Goal: Task Accomplishment & Management: Use online tool/utility

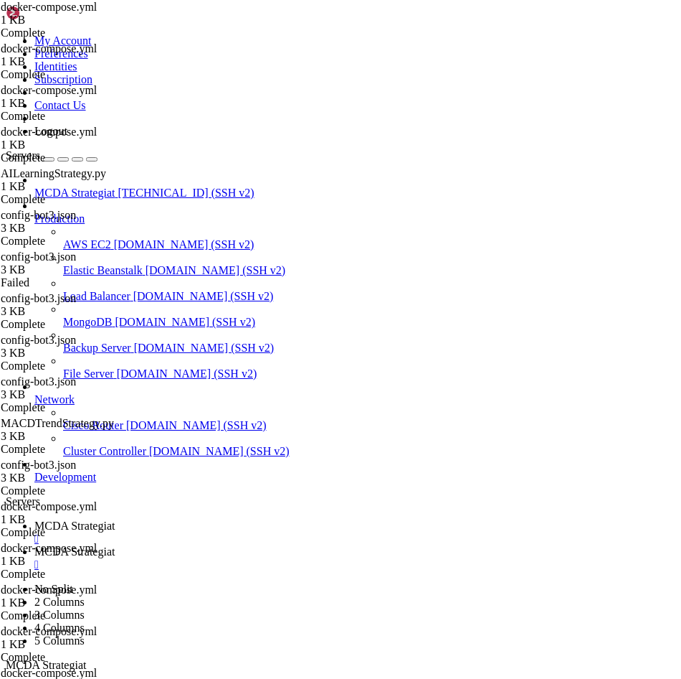
scroll to position [6, 1]
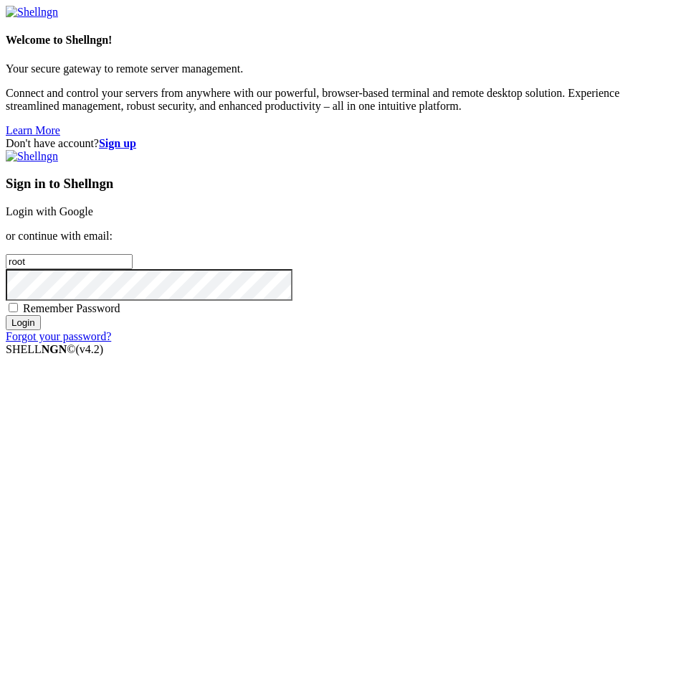
click at [93, 217] on link "Login with Google" at bounding box center [50, 211] width 88 height 12
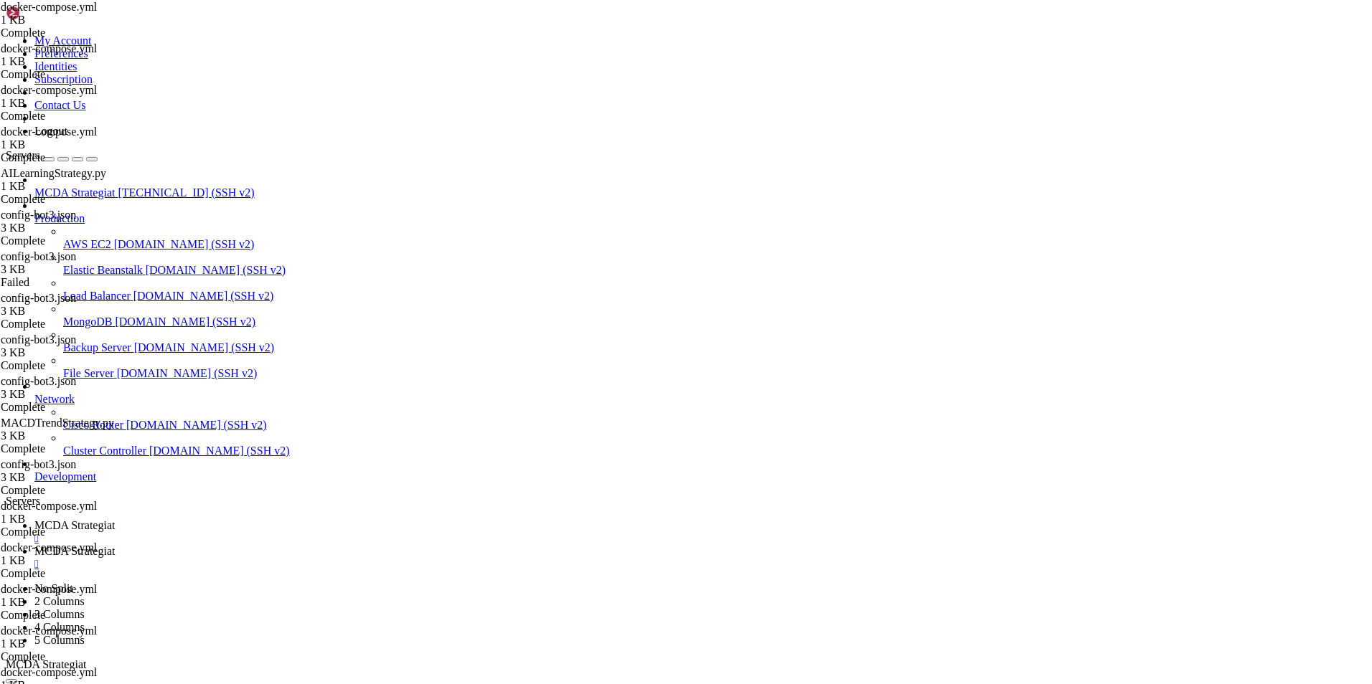
scroll to position [323265, 0]
drag, startPoint x: 1194, startPoint y: 825, endPoint x: 1368, endPoint y: 1467, distance: 665.3
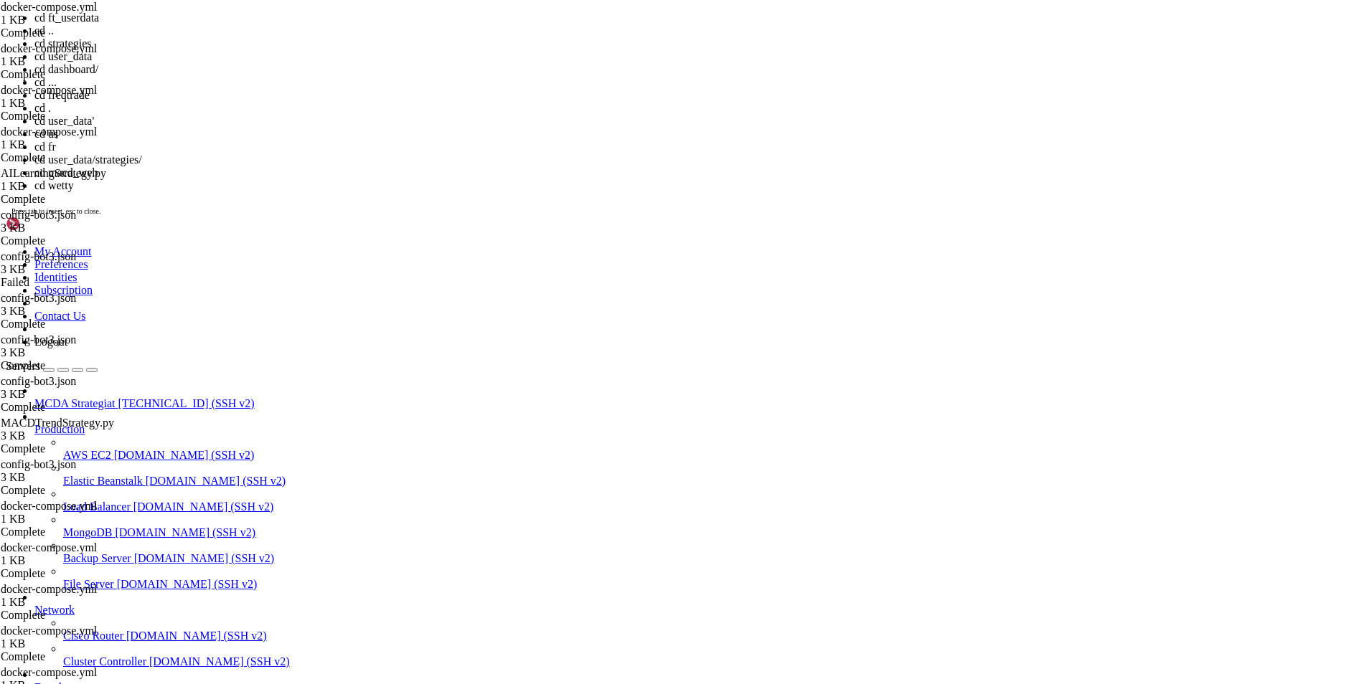
scroll to position [40, 0]
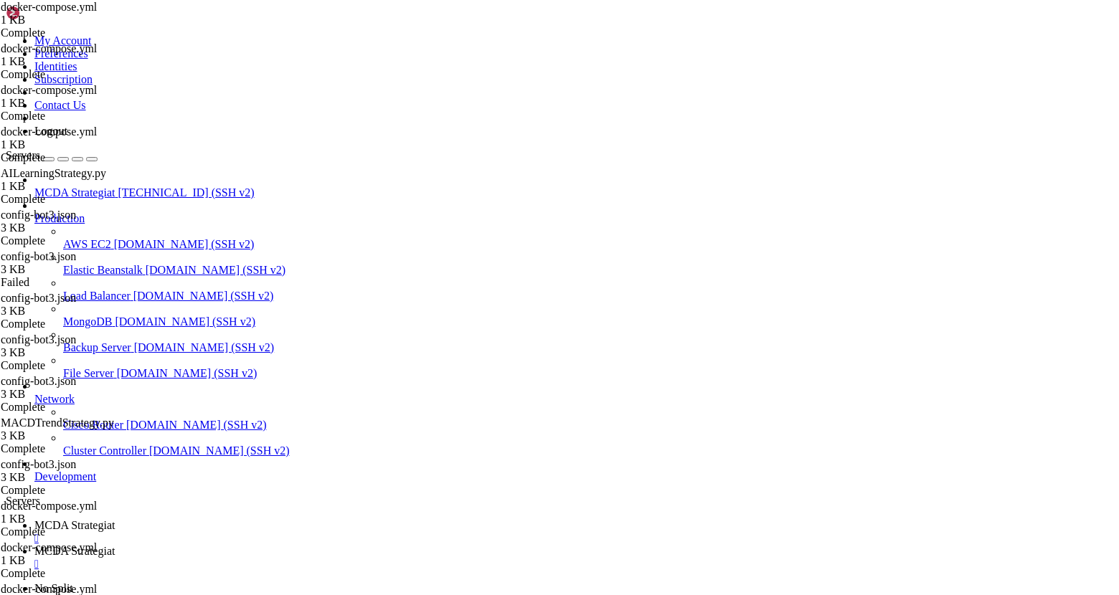
scroll to position [323355, 0]
drag, startPoint x: 194, startPoint y: 1247, endPoint x: 10, endPoint y: 823, distance: 462.3
click at [115, 545] on span "MCDA Strategiat" at bounding box center [74, 551] width 80 height 12
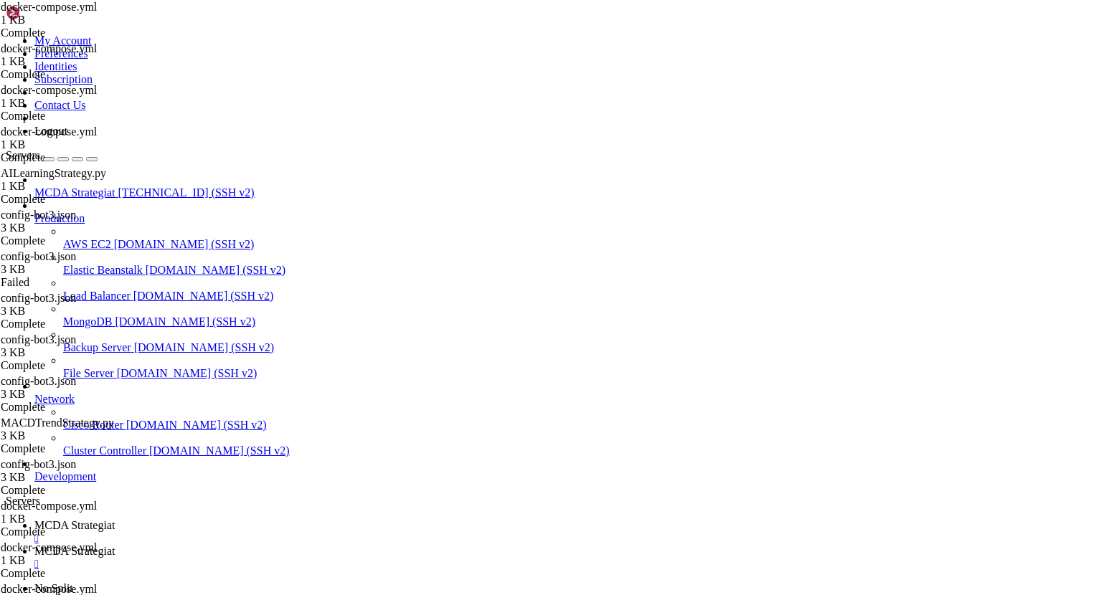
type input "/root/ft_userdata"
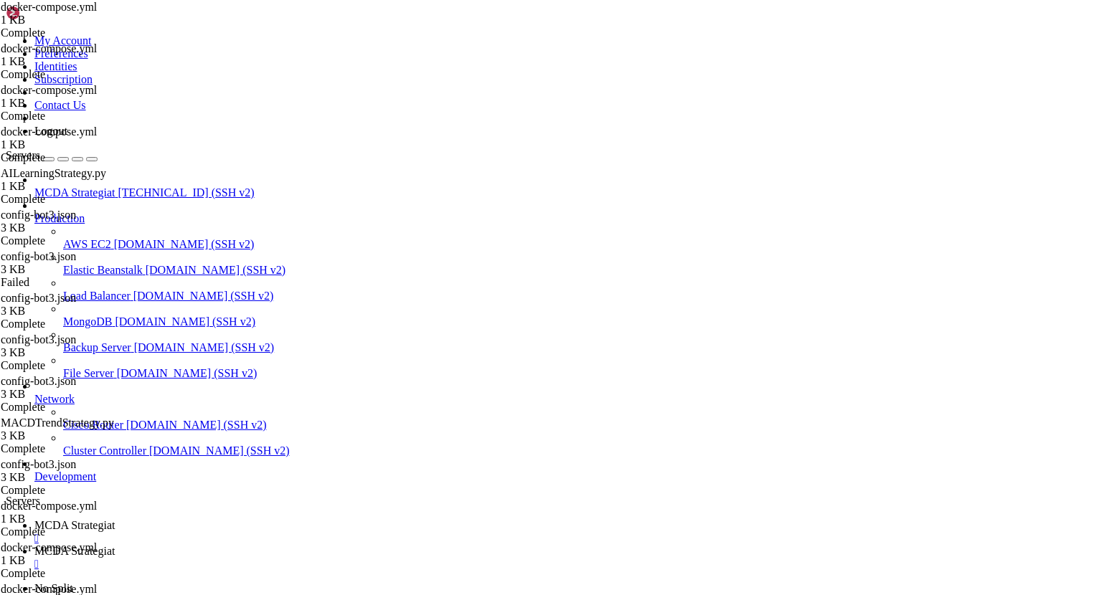
click at [115, 519] on span "MCDA Strategiat" at bounding box center [74, 525] width 80 height 12
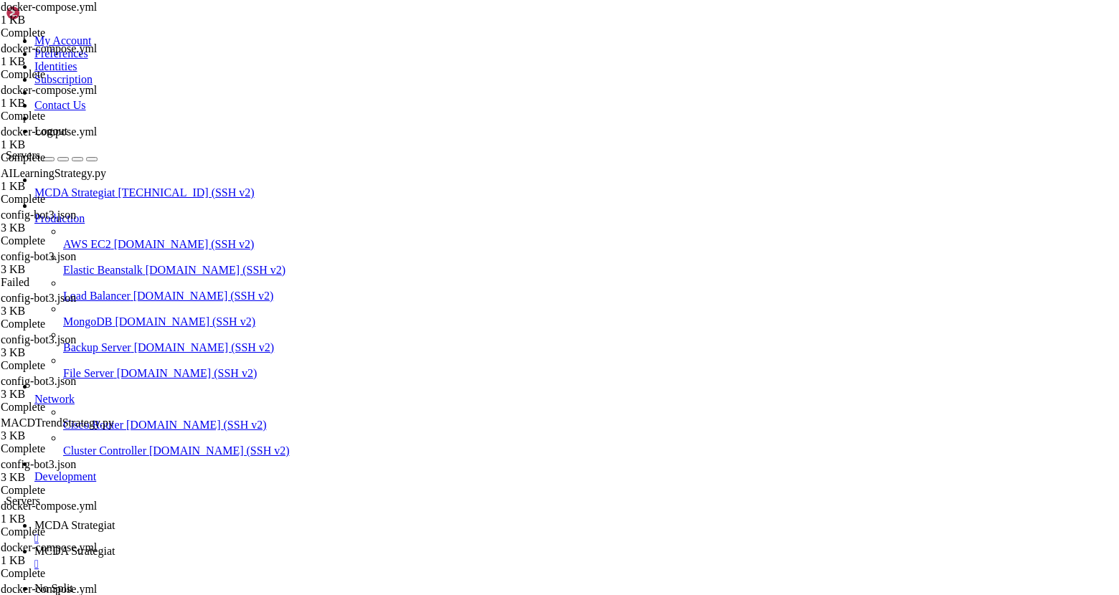
click at [115, 545] on span "MCDA Strategiat" at bounding box center [74, 551] width 80 height 12
type textarea "h"
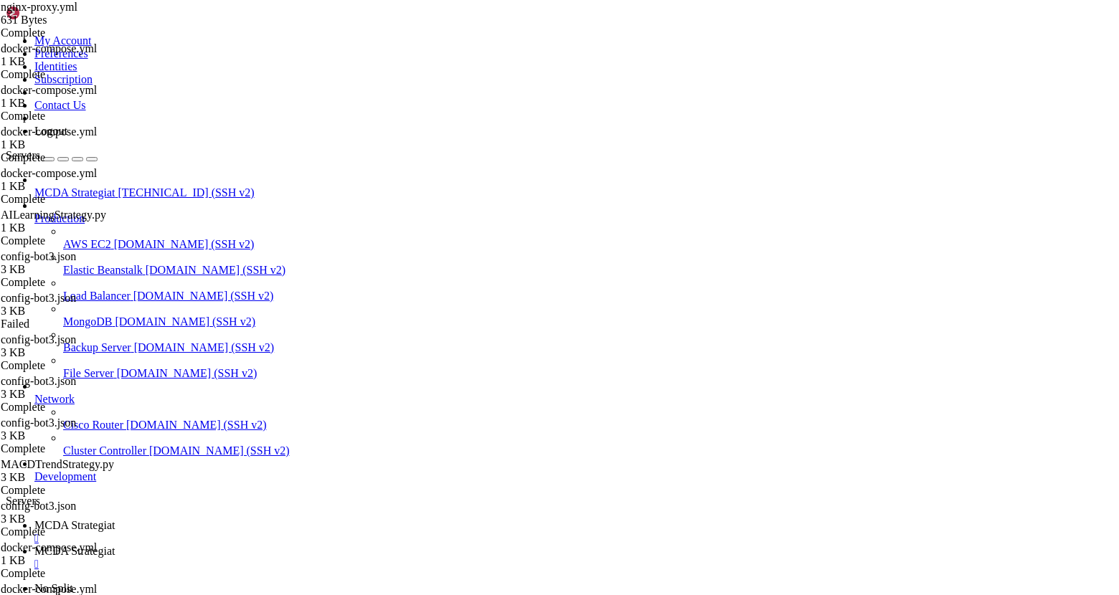
scroll to position [143, 0]
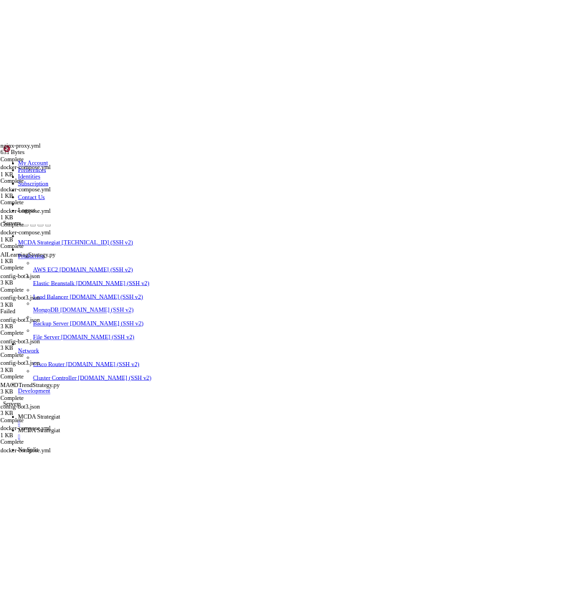
scroll to position [0, 0]
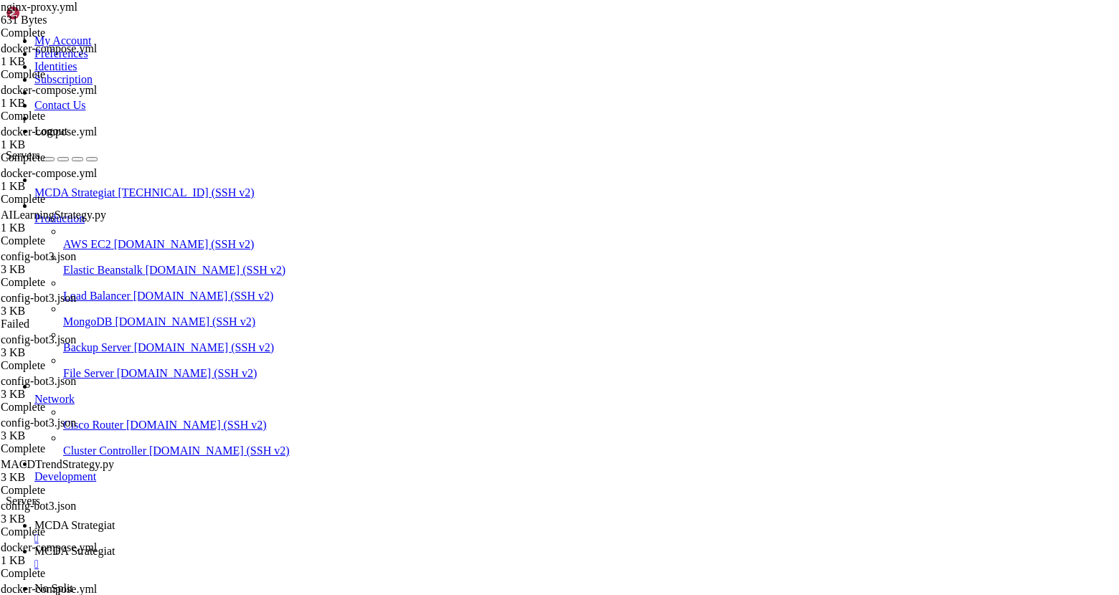
type input "/root/ft_userdata"
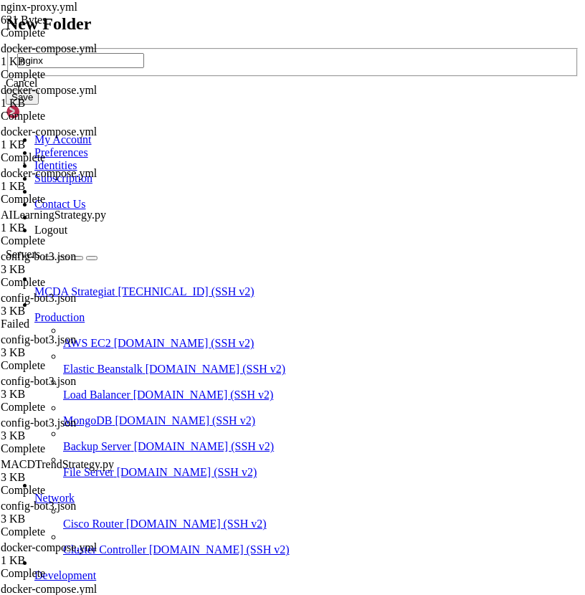
type input "nginx"
click at [39, 105] on button "Save" at bounding box center [22, 97] width 33 height 15
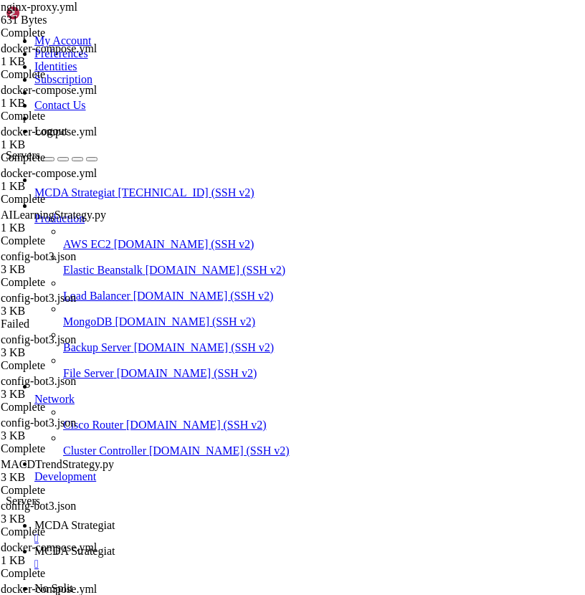
type input "/root/ft_userdata/nginx"
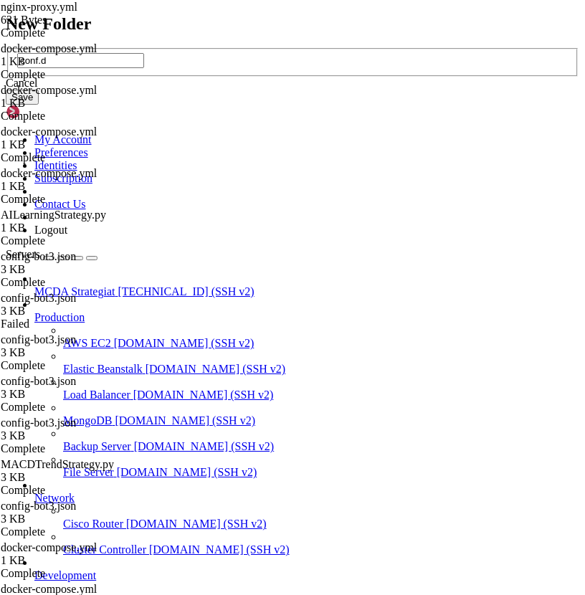
type input "conf.d"
click at [39, 105] on button "Save" at bounding box center [22, 97] width 33 height 15
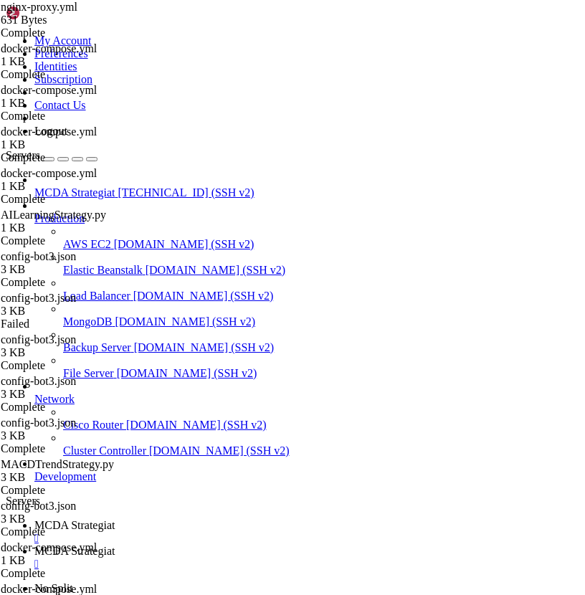
click at [115, 519] on span "MCDA Strategiat" at bounding box center [74, 525] width 80 height 12
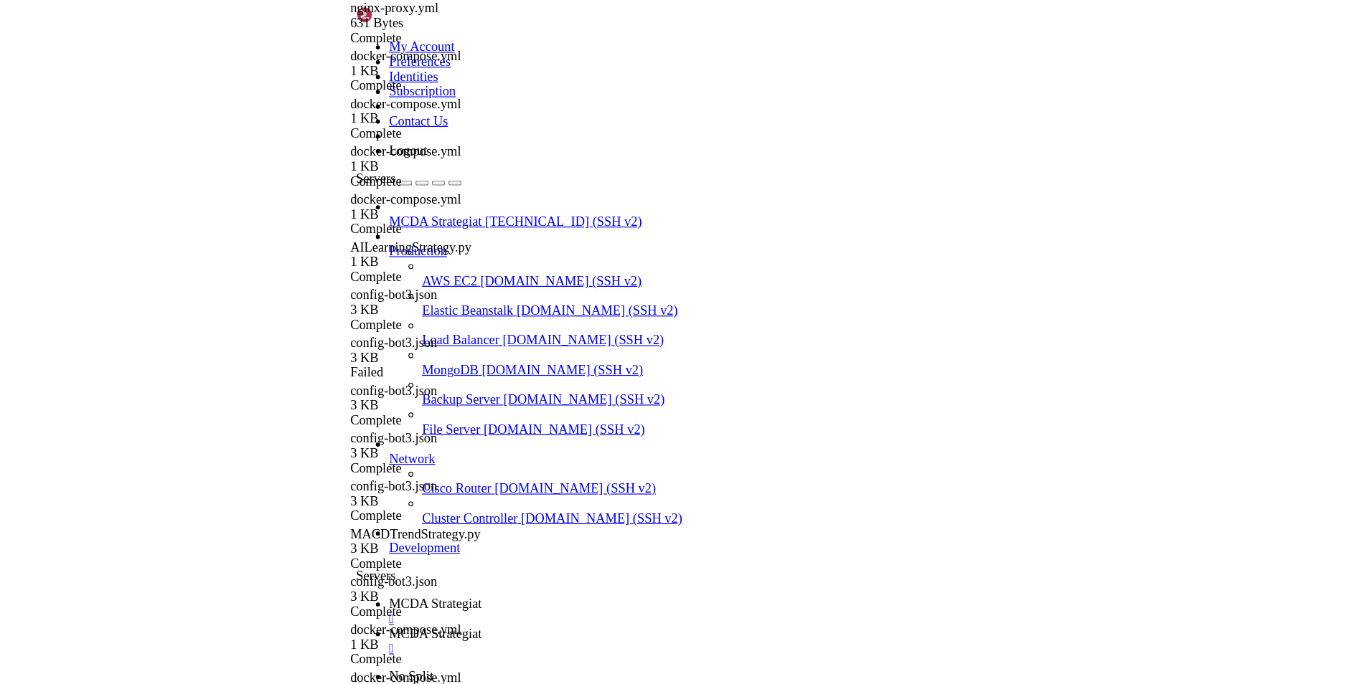
scroll to position [323988, 0]
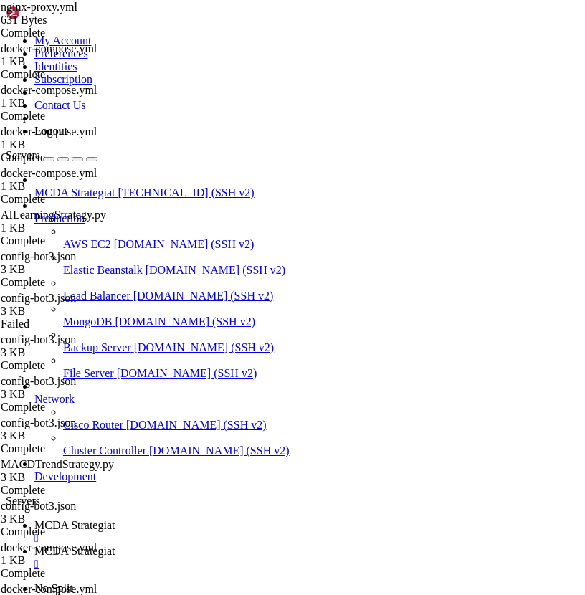
click at [115, 545] on span "MCDA Strategiat" at bounding box center [74, 551] width 80 height 12
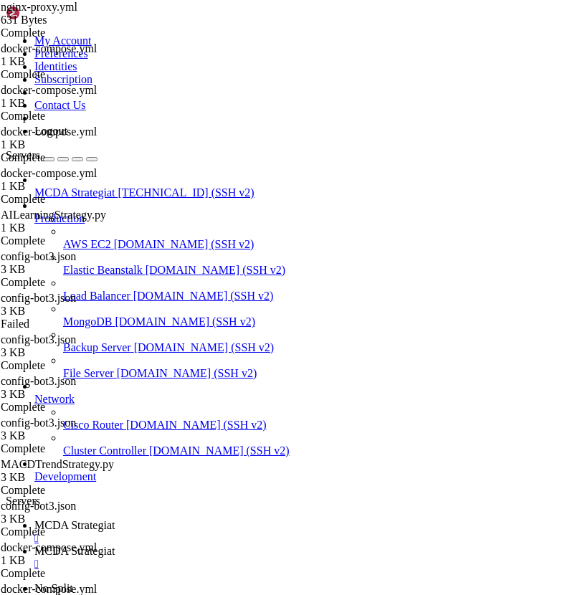
type input "/root/ft_userdata/nginx/conf.d"
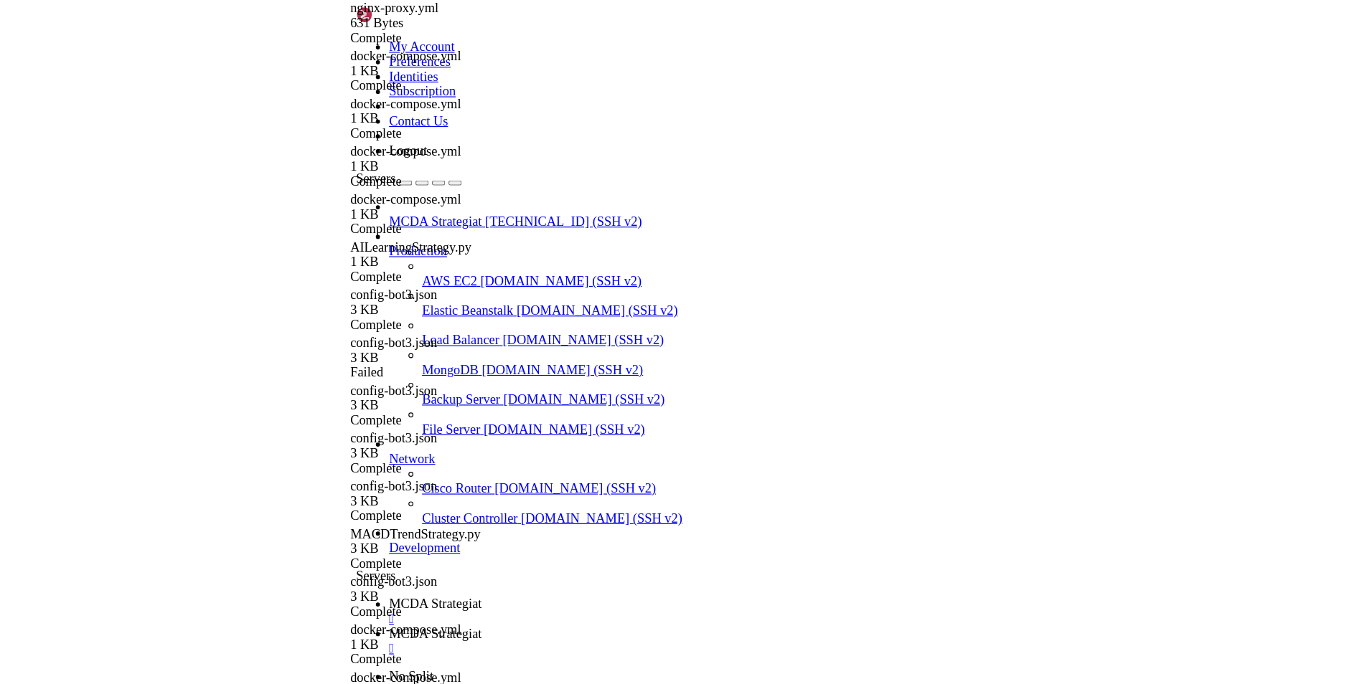
scroll to position [323897, 0]
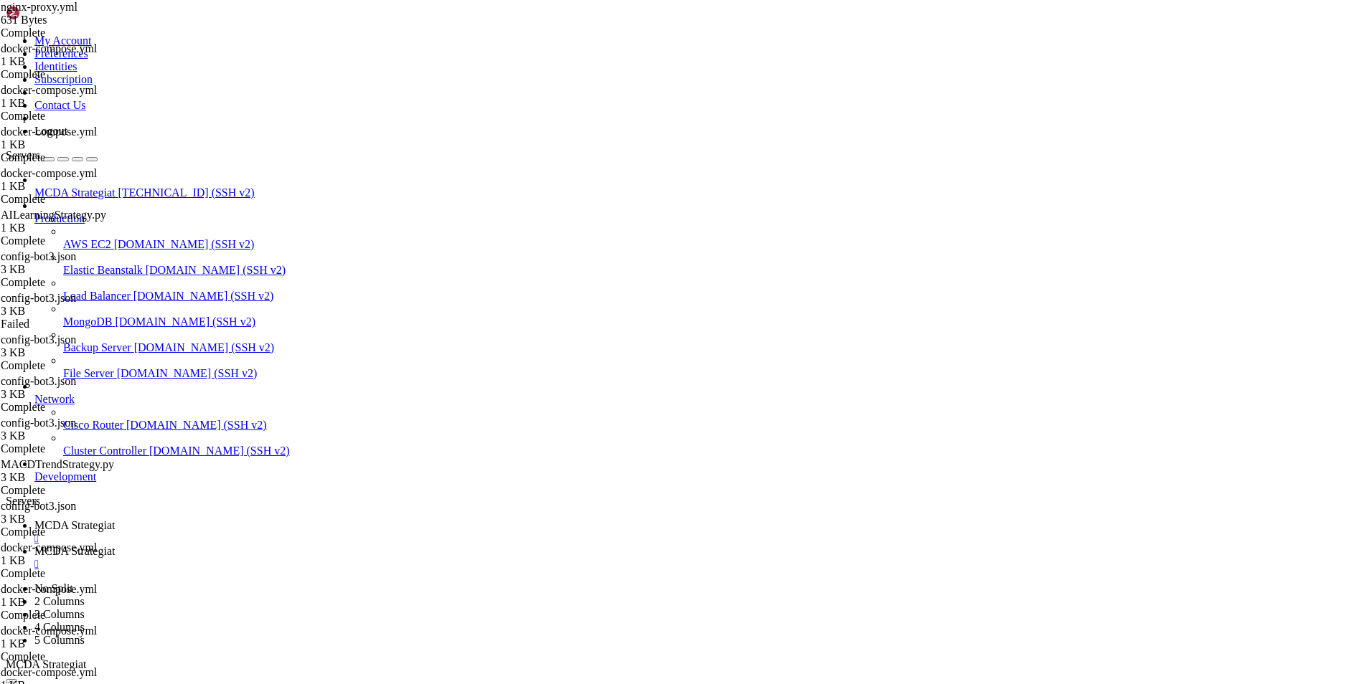
type textarea "f"
paste textarea "}"
type textarea "# Oletus (esim. tervehdys tai status)"
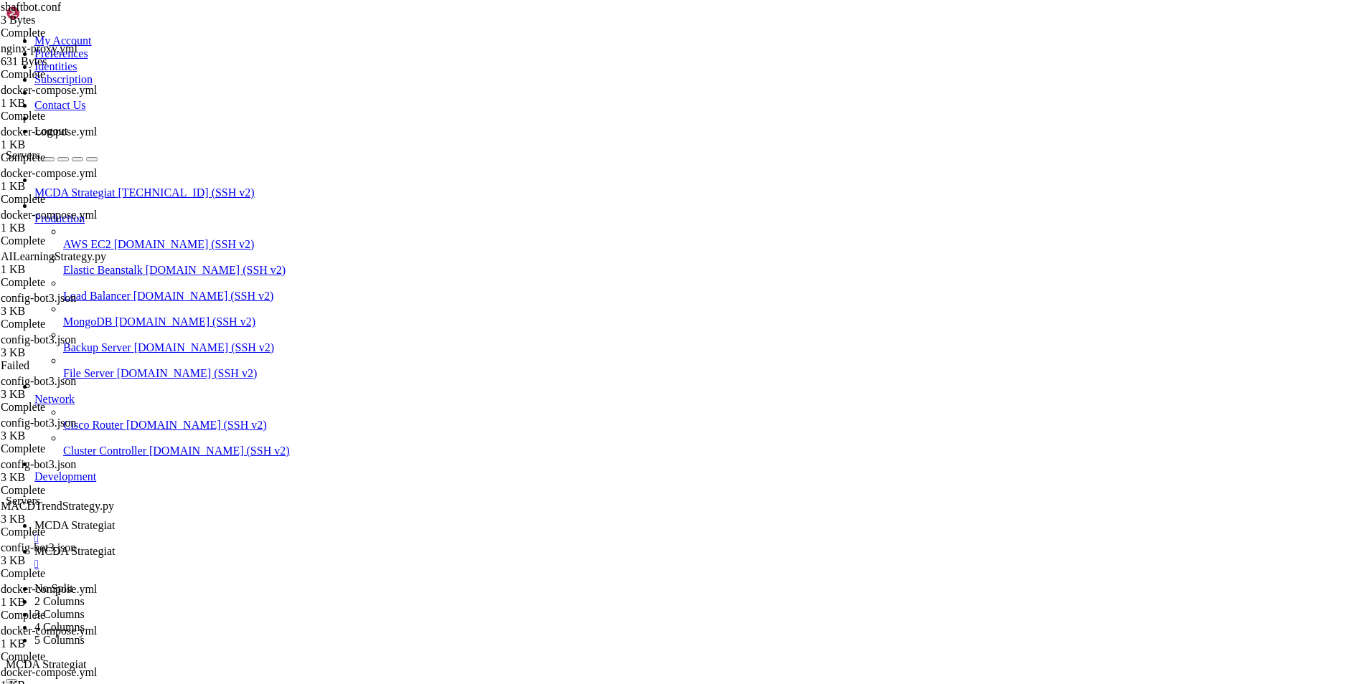
type textarea "# Bot2 → Freqtrade UI portista 82"
type textarea "# Bot1 → Freqtrade UI portista 80"
type textarea "server_name [DOMAIN_NAME] [DOMAIN_NAME];"
type textarea "}"
type textarea "# Bot2 → Freqtrade UI portista 82"
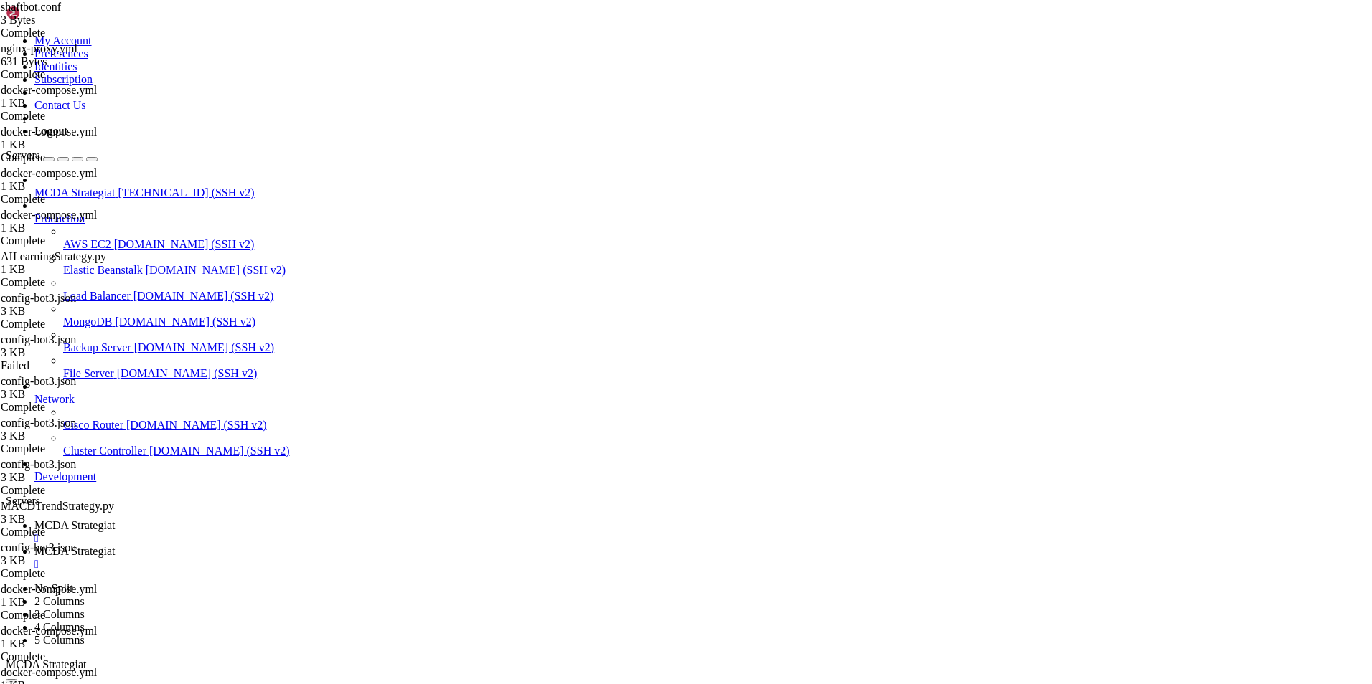
type textarea "proxy_set_header Host $host;"
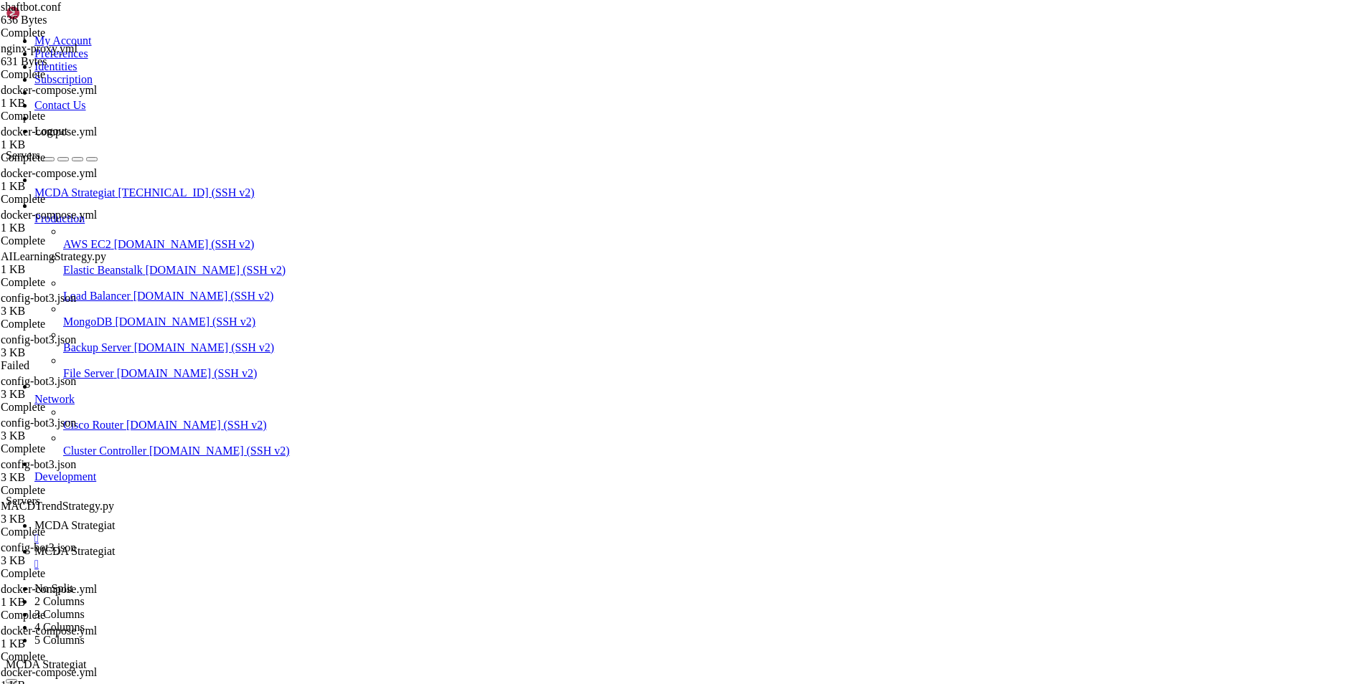
type input "/root/ft_userdata"
click at [115, 519] on span "MCDA Strategiat" at bounding box center [74, 525] width 80 height 12
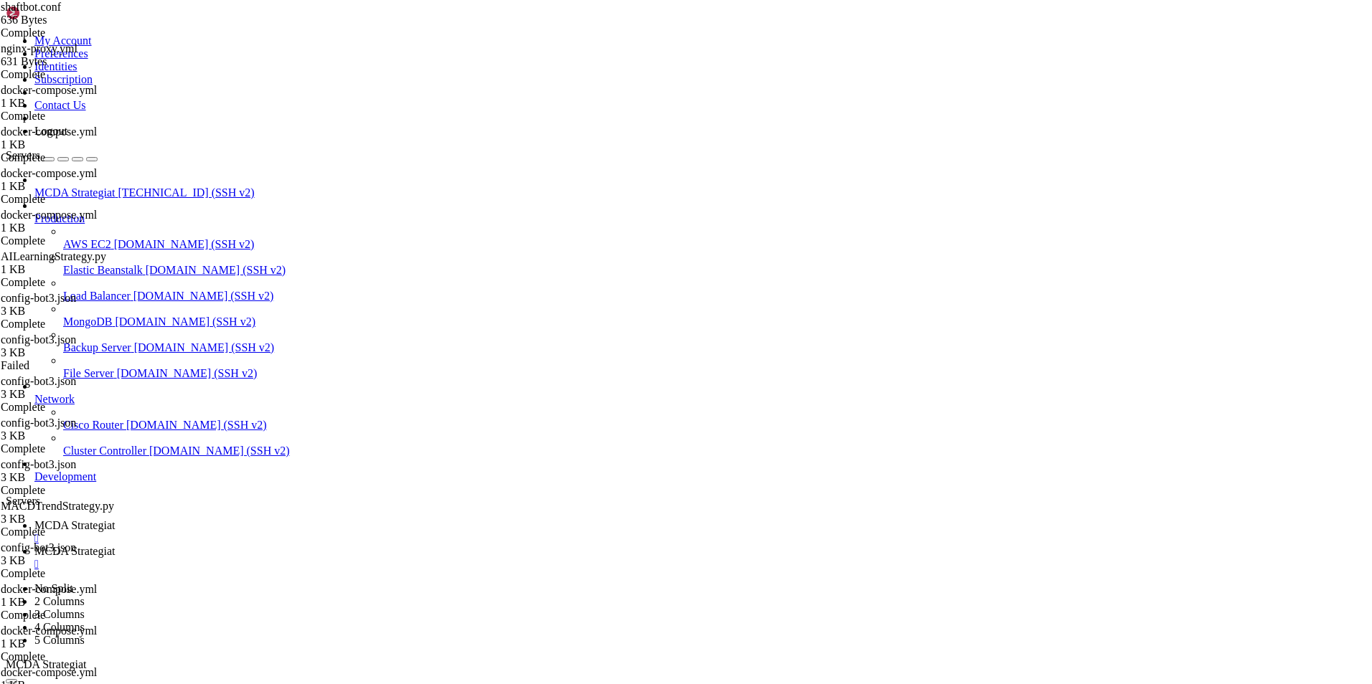
click at [115, 545] on span "MCDA Strategiat" at bounding box center [74, 551] width 80 height 12
click at [115, 519] on span "MCDA Strategiat" at bounding box center [74, 525] width 80 height 12
click at [115, 545] on span "MCDA Strategiat" at bounding box center [74, 551] width 80 height 12
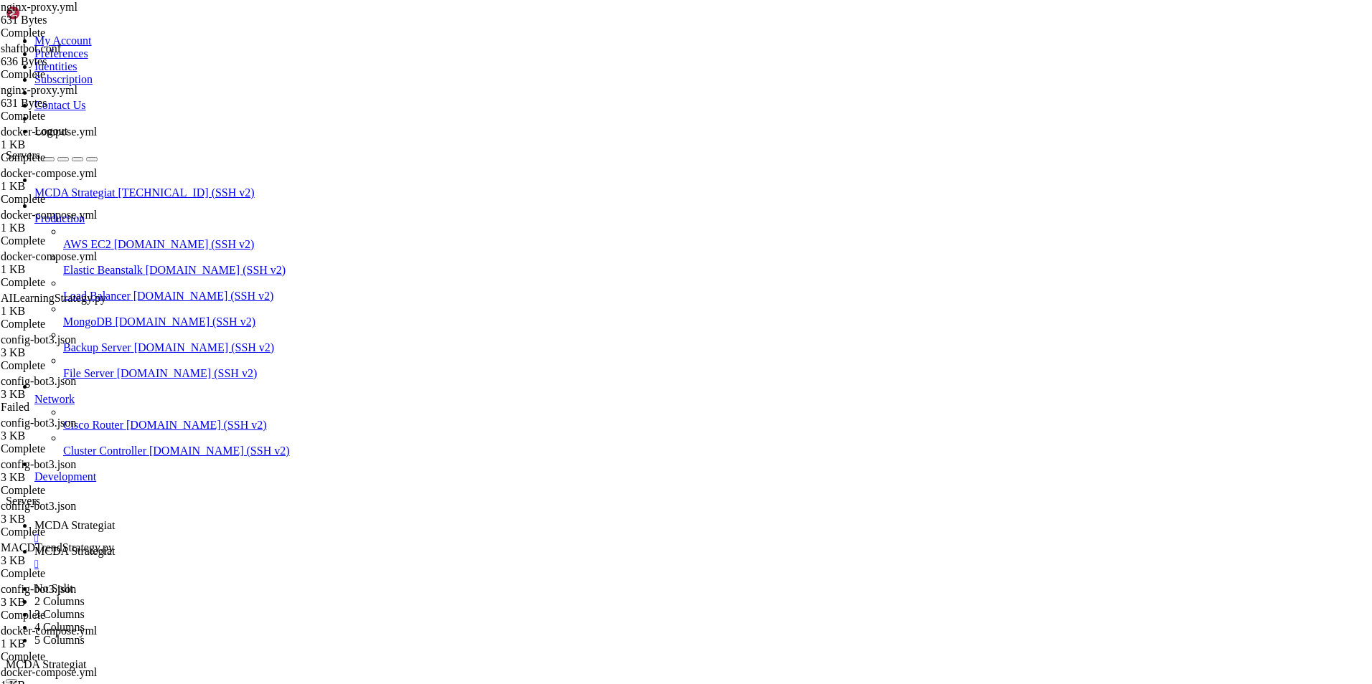
click at [115, 519] on span "MCDA Strategiat" at bounding box center [74, 525] width 80 height 12
